Goal: Check status

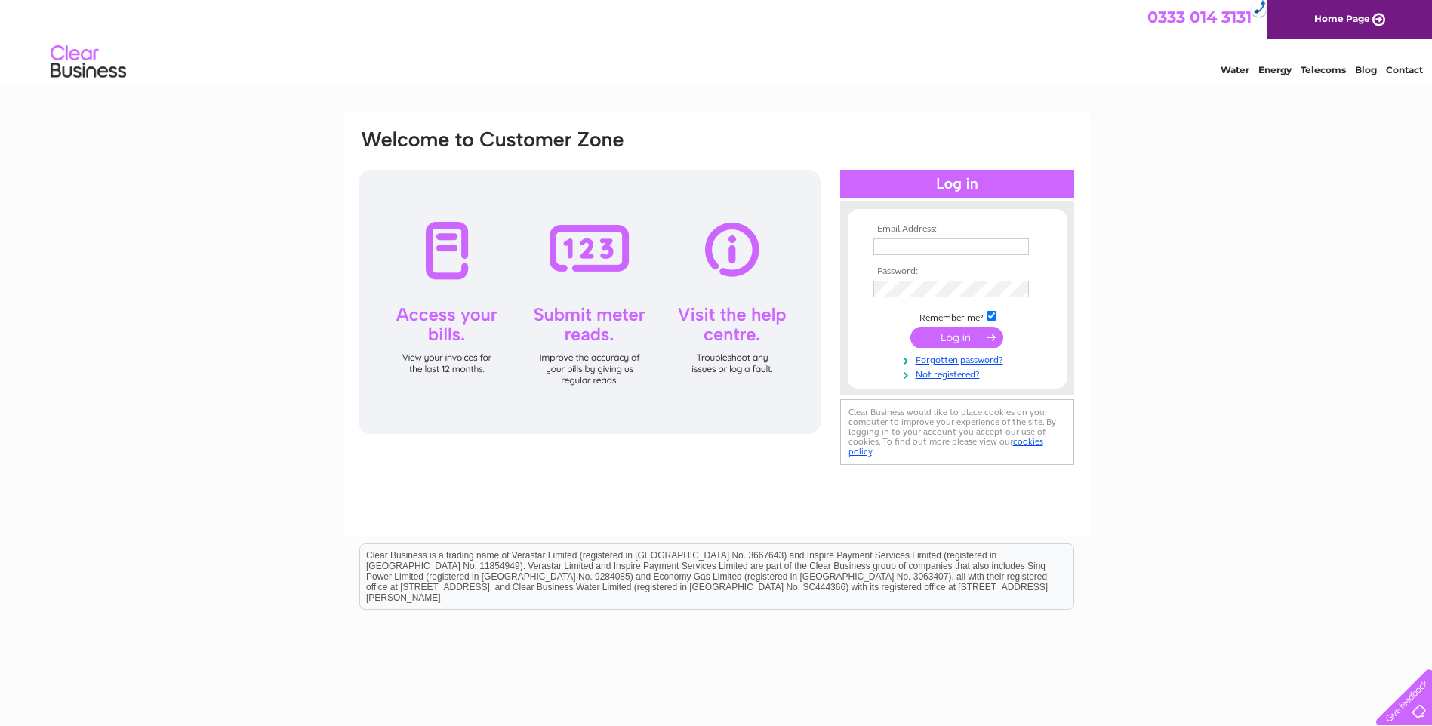
type input "[EMAIL_ADDRESS][DOMAIN_NAME]"
click at [968, 340] on input "submit" at bounding box center [956, 337] width 93 height 21
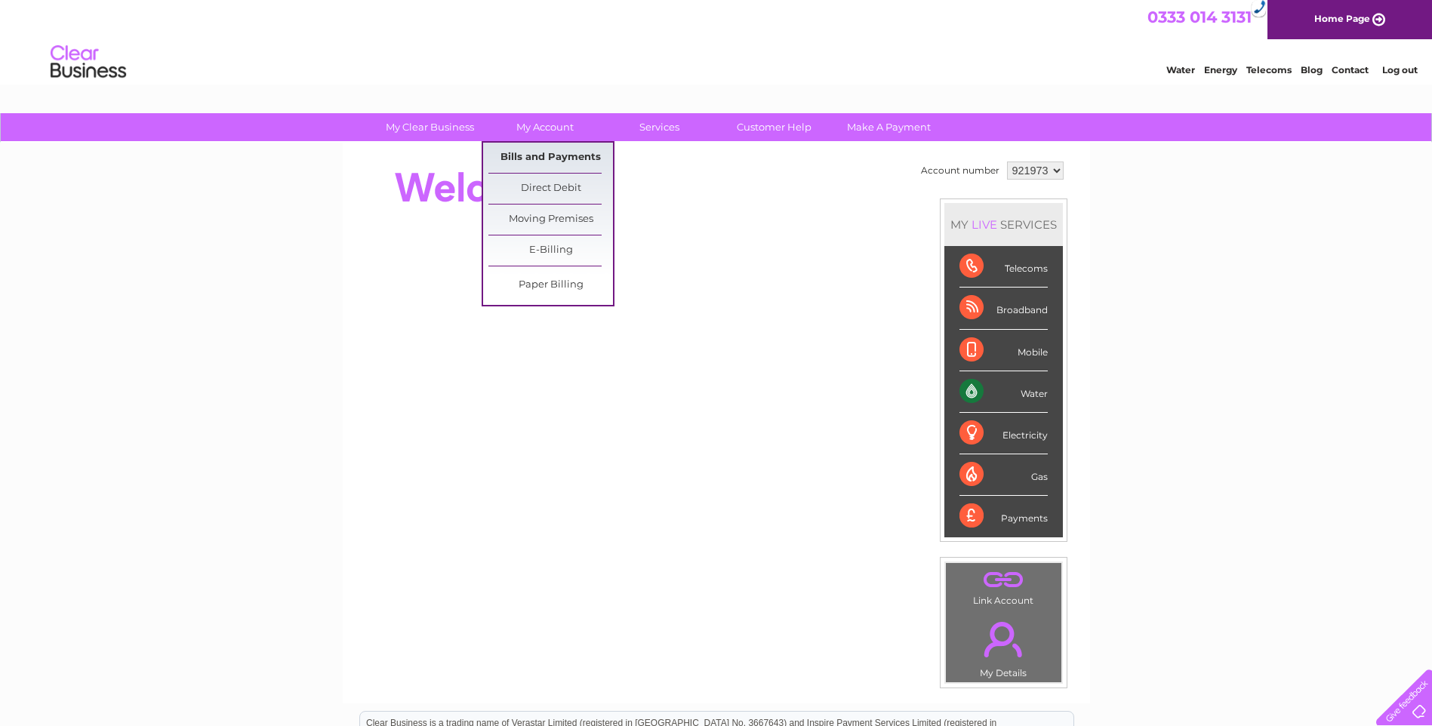
click at [529, 152] on link "Bills and Payments" at bounding box center [550, 158] width 125 height 30
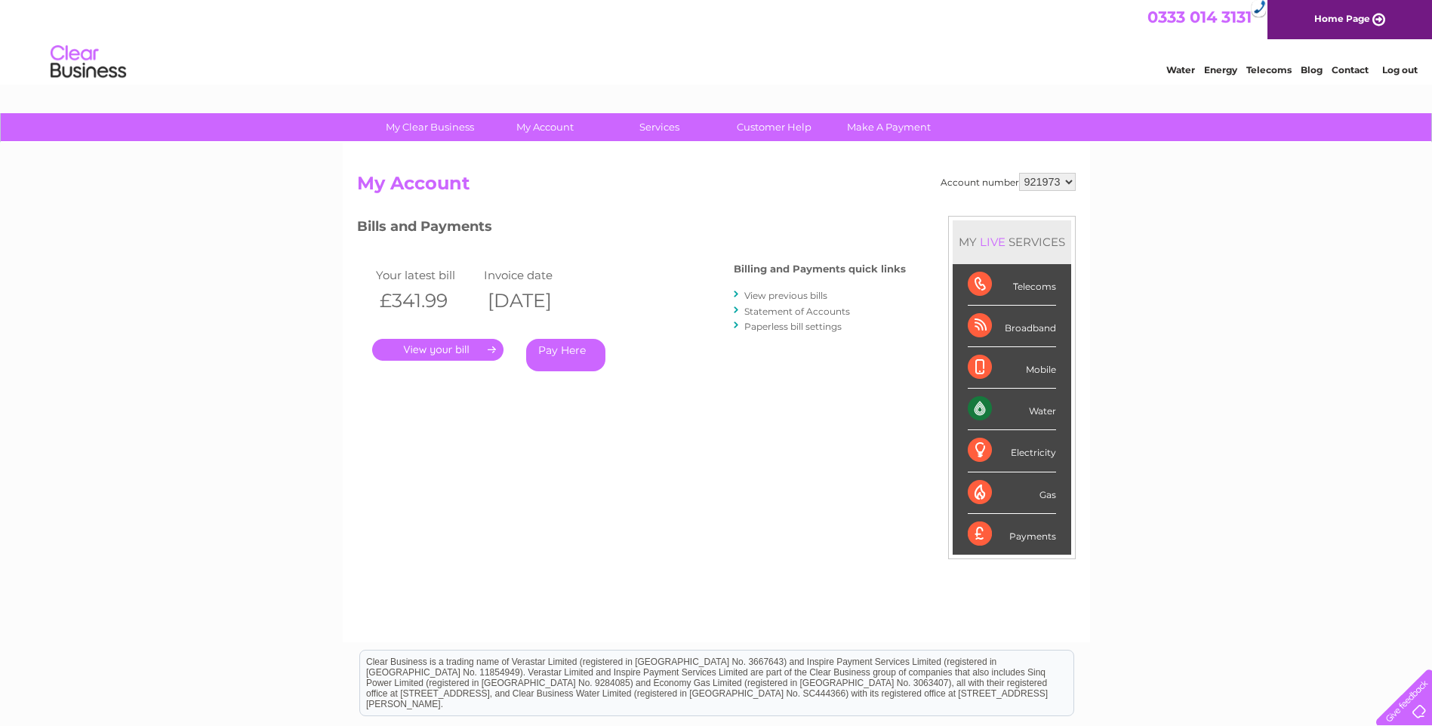
click at [439, 347] on link "." at bounding box center [437, 350] width 131 height 22
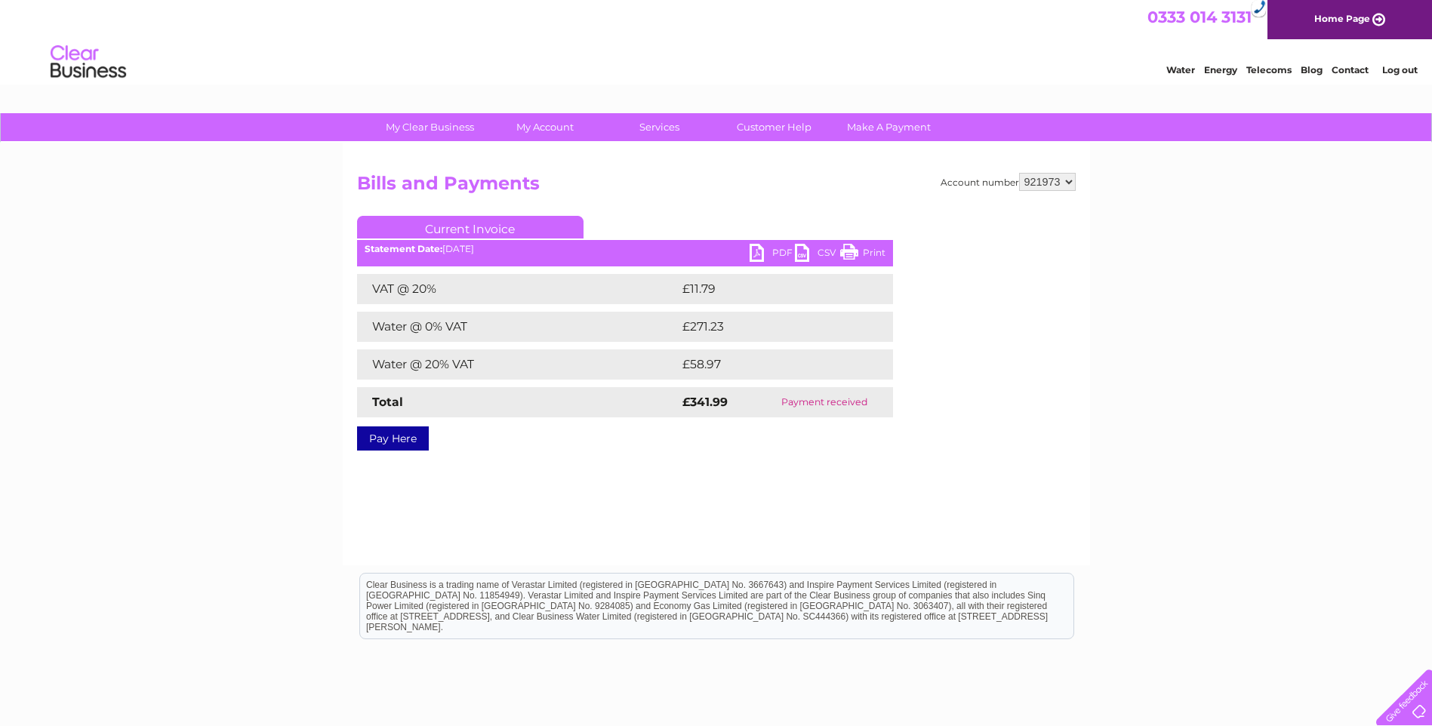
click at [772, 246] on link "PDF" at bounding box center [771, 255] width 45 height 22
